Goal: Task Accomplishment & Management: Use online tool/utility

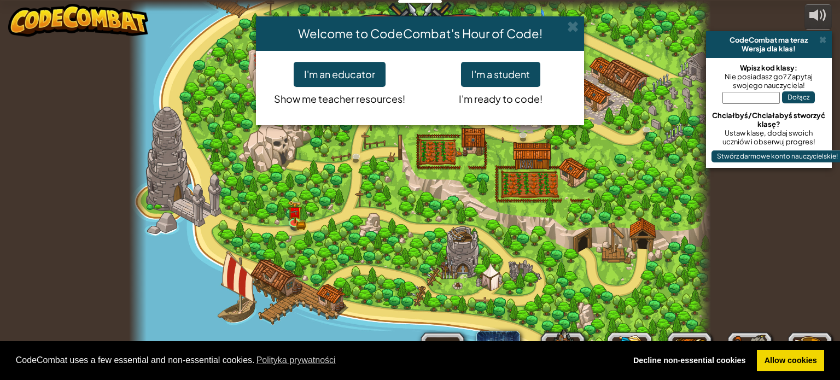
select select "pl"
click at [486, 80] on button "I'm a student" at bounding box center [500, 74] width 79 height 25
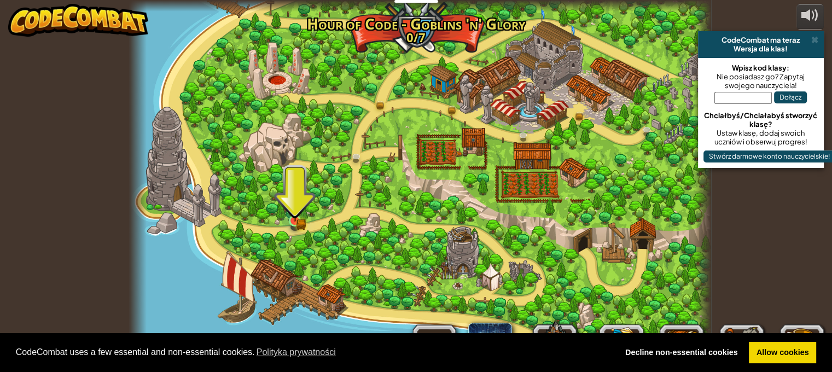
click at [291, 211] on img at bounding box center [294, 206] width 8 height 8
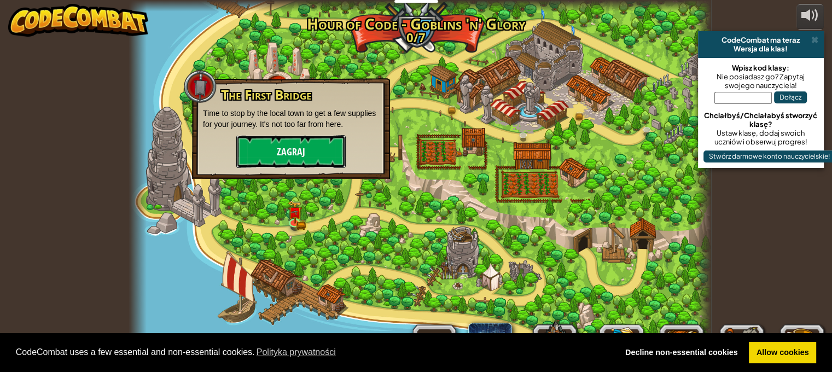
click at [302, 153] on button "Zagraj" at bounding box center [290, 151] width 109 height 33
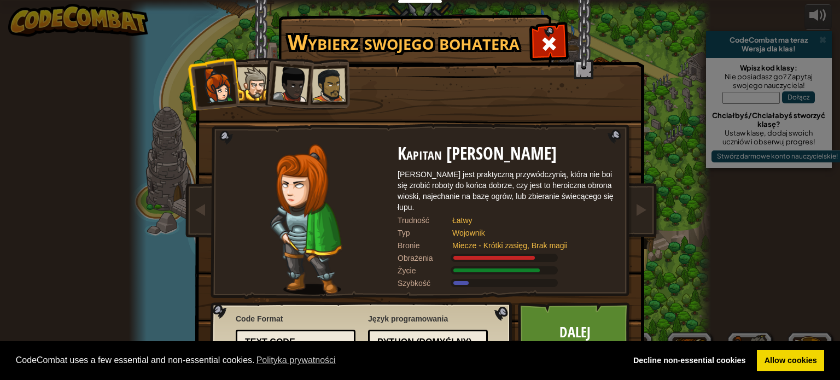
click at [241, 80] on div at bounding box center [253, 83] width 33 height 33
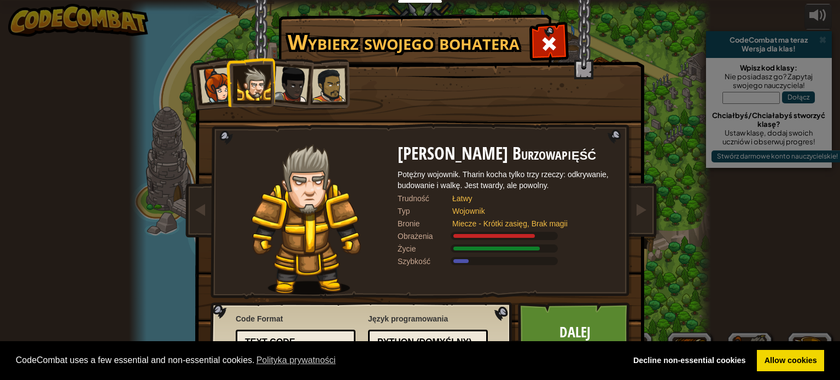
click at [302, 92] on div at bounding box center [291, 84] width 36 height 36
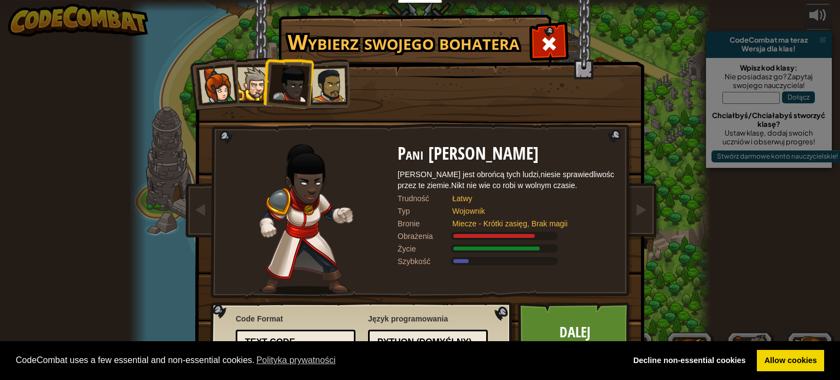
click at [334, 86] on div at bounding box center [329, 85] width 34 height 34
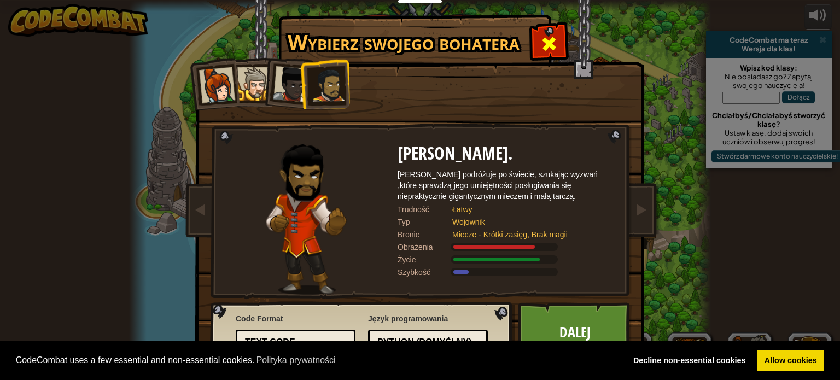
click at [532, 45] on div at bounding box center [549, 42] width 34 height 34
